Goal: Communication & Community: Ask a question

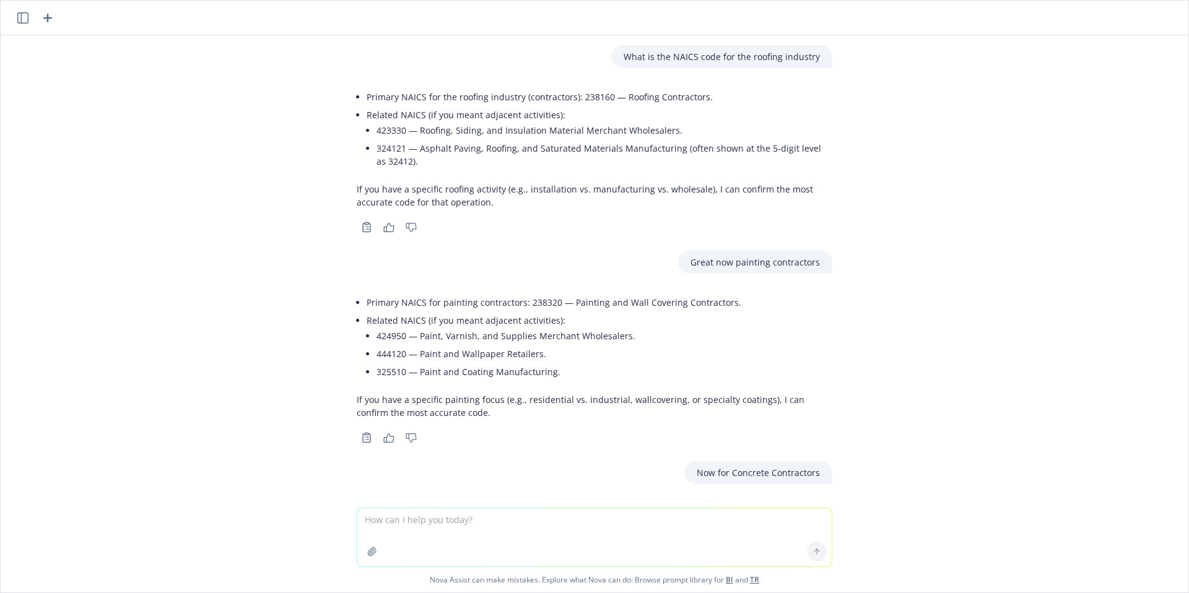
scroll to position [1302, 0]
